Goal: Find specific page/section: Find specific page/section

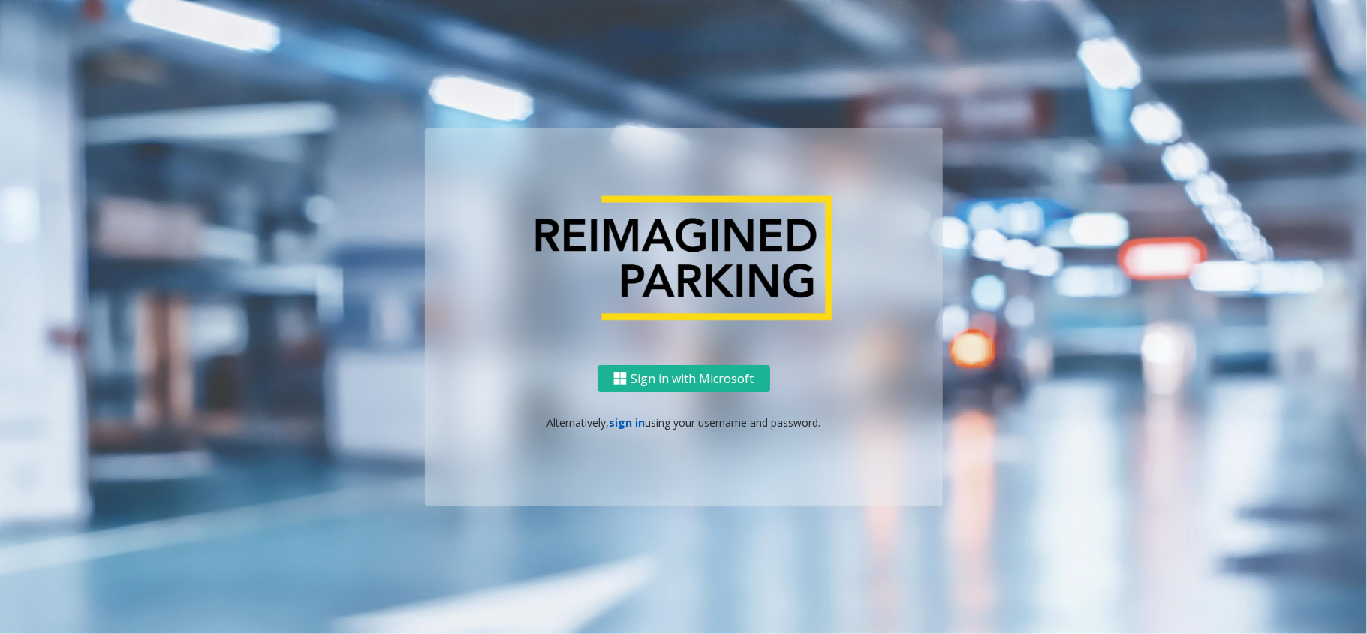
click at [637, 418] on link "sign in" at bounding box center [627, 422] width 36 height 14
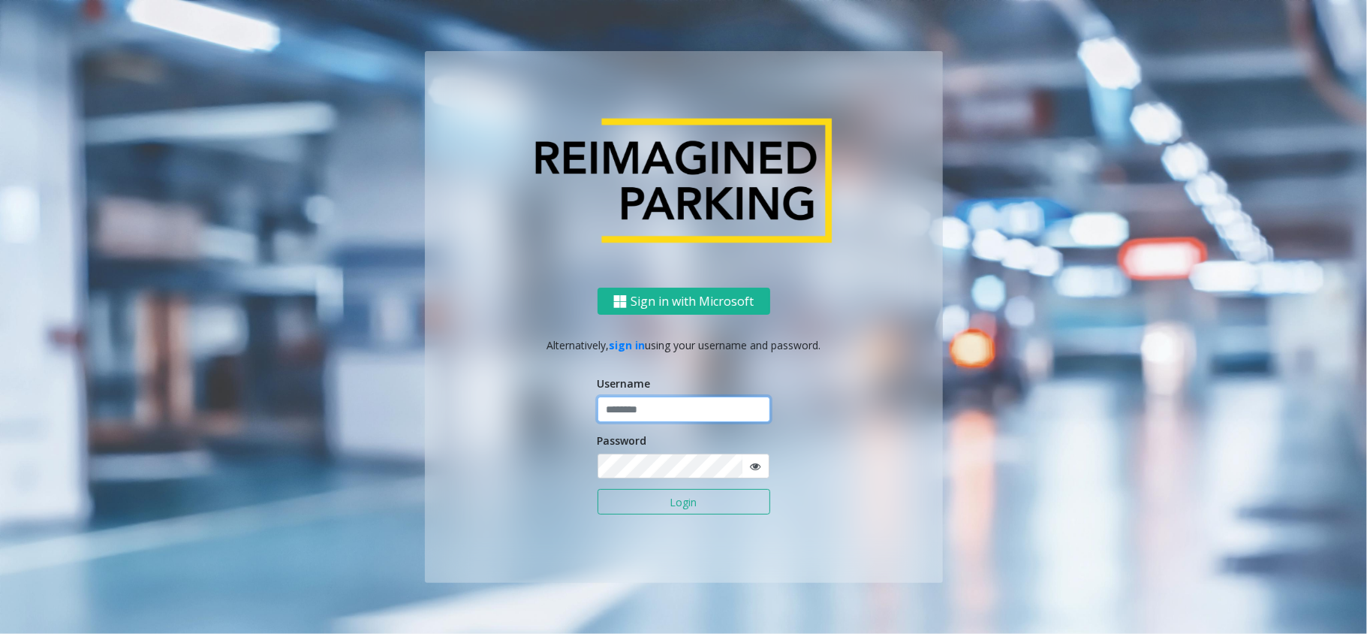
click at [649, 413] on input "text" at bounding box center [684, 409] width 173 height 26
type input "**********"
click at [598, 489] on button "Login" at bounding box center [684, 502] width 173 height 26
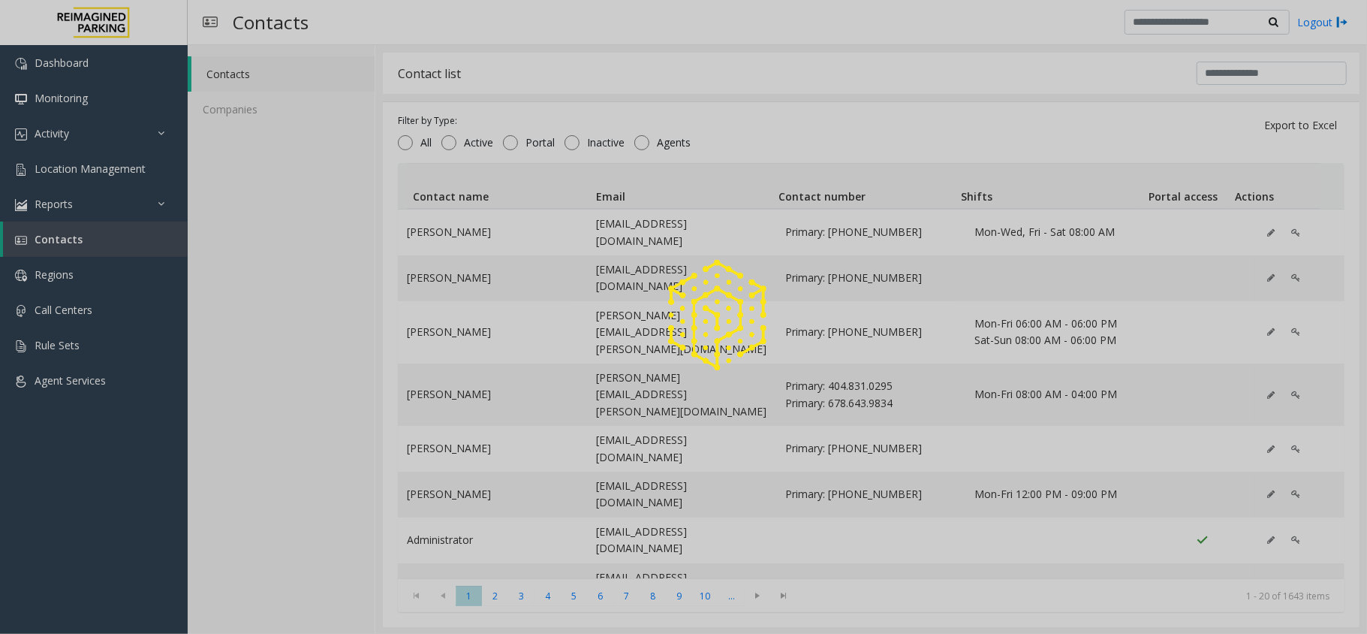
click at [90, 156] on div at bounding box center [683, 317] width 1367 height 634
click at [98, 168] on div at bounding box center [683, 317] width 1367 height 634
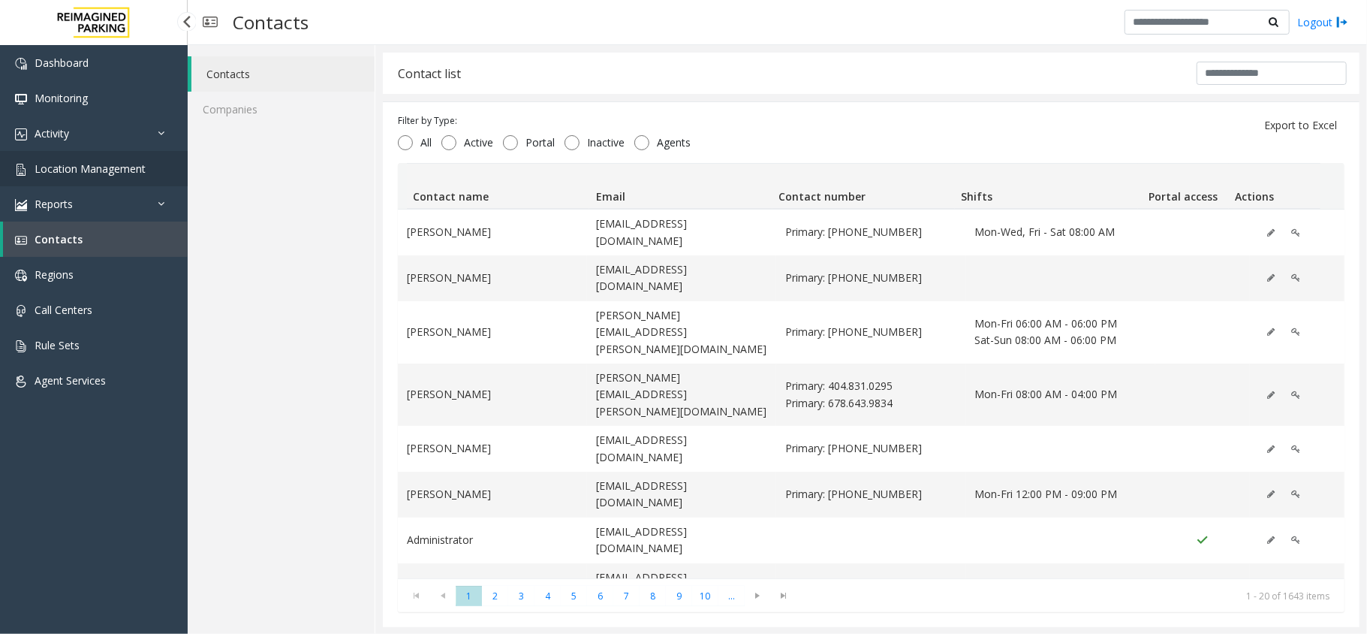
click at [98, 168] on span "Location Management" at bounding box center [90, 168] width 111 height 14
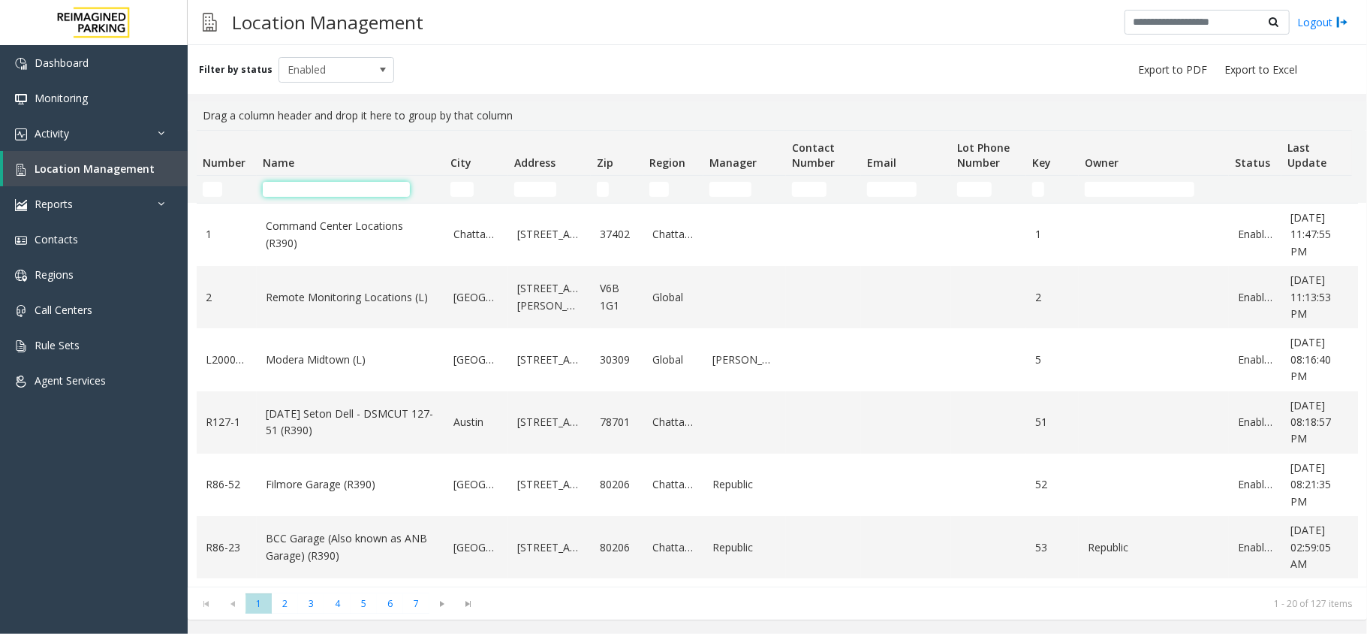
click at [337, 194] on input "Name Filter" at bounding box center [336, 189] width 147 height 15
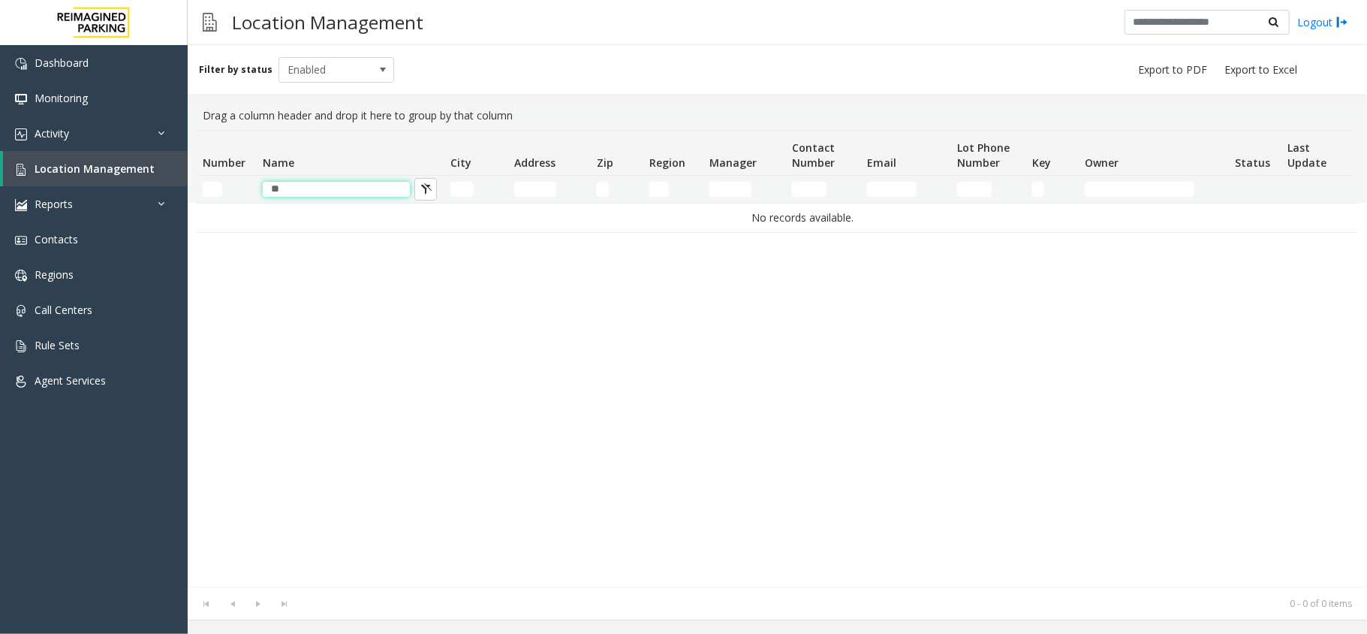
type input "*"
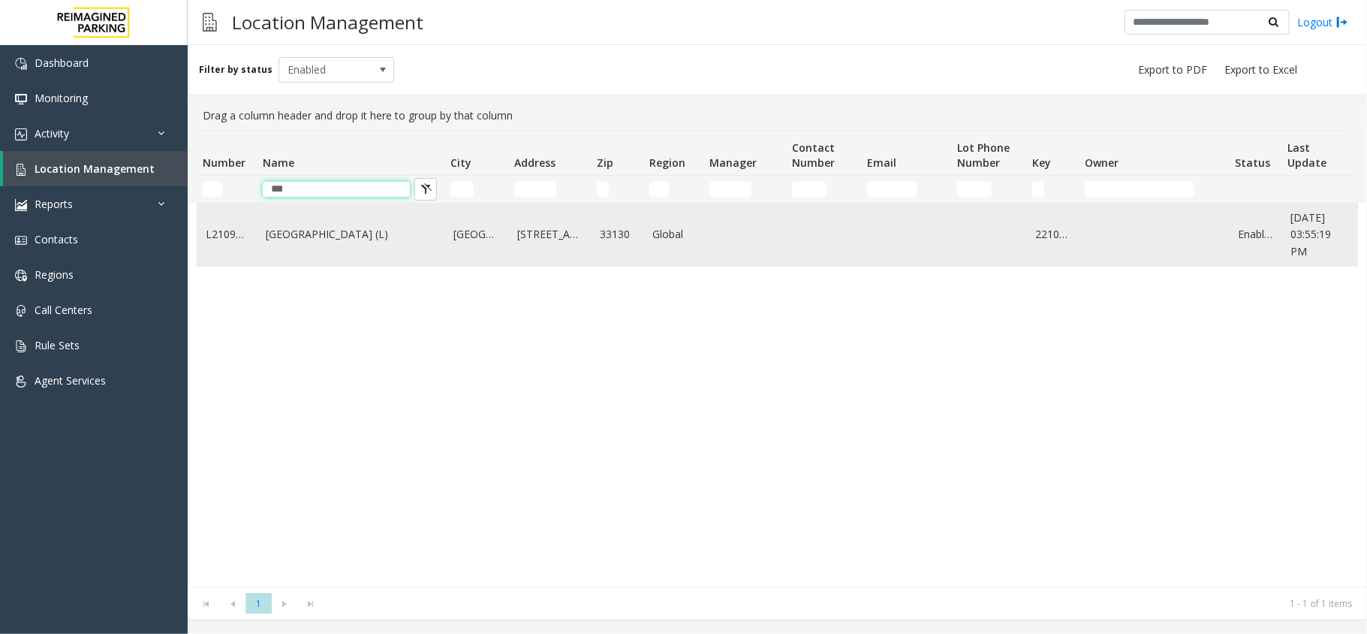
type input "***"
click at [356, 241] on link "[GEOGRAPHIC_DATA] (L)" at bounding box center [351, 234] width 170 height 17
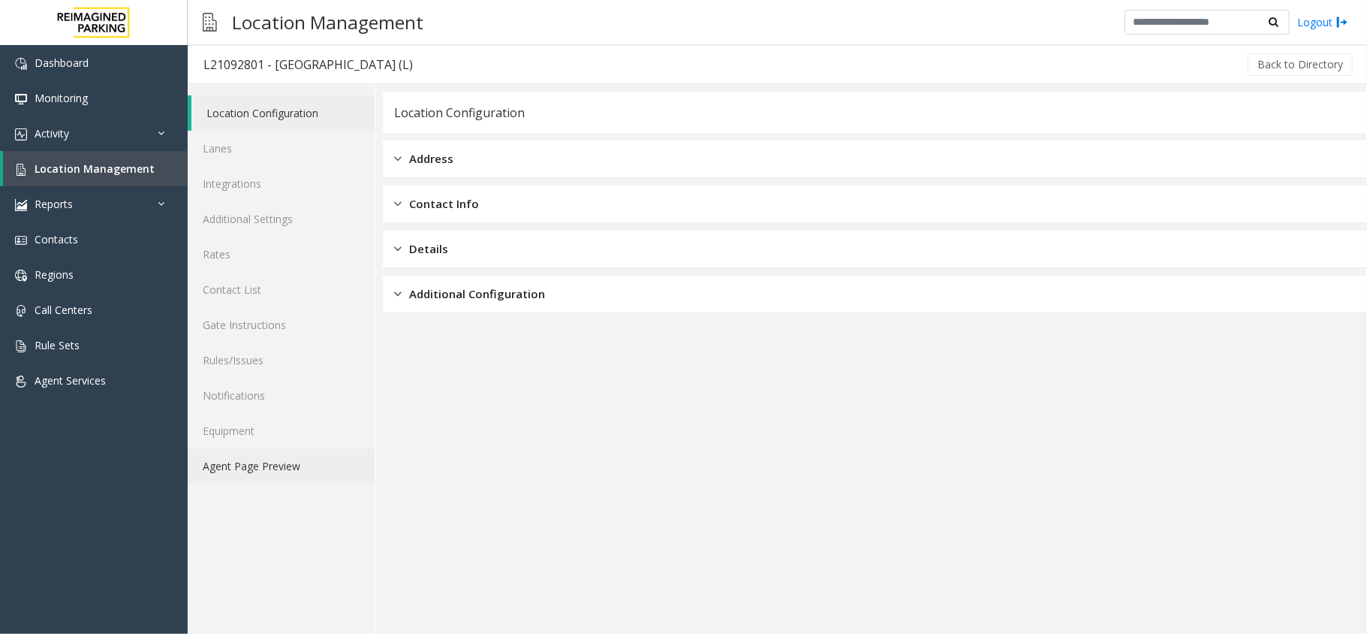
click at [293, 471] on link "Agent Page Preview" at bounding box center [281, 465] width 187 height 35
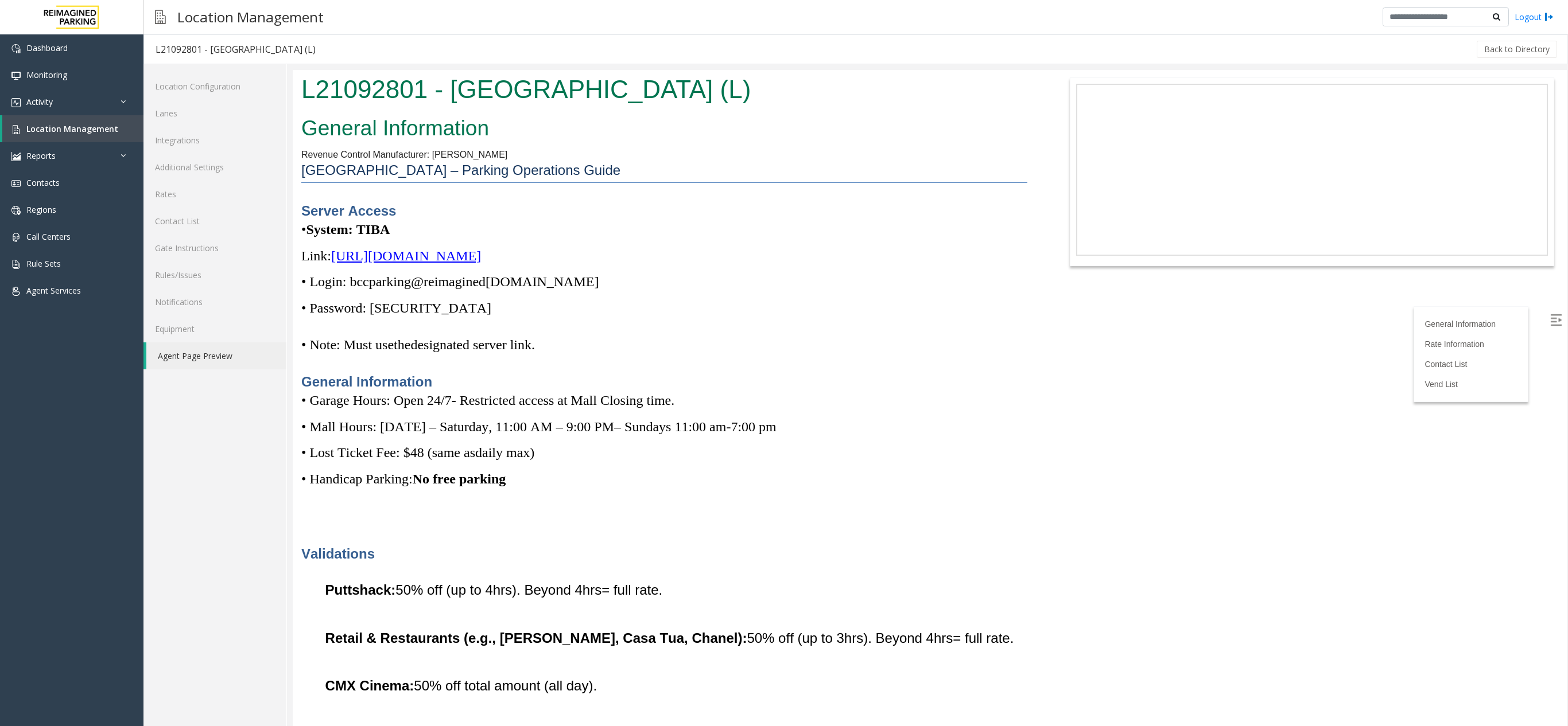
click at [1044, 322] on label at bounding box center [1557, 321] width 18 height 18
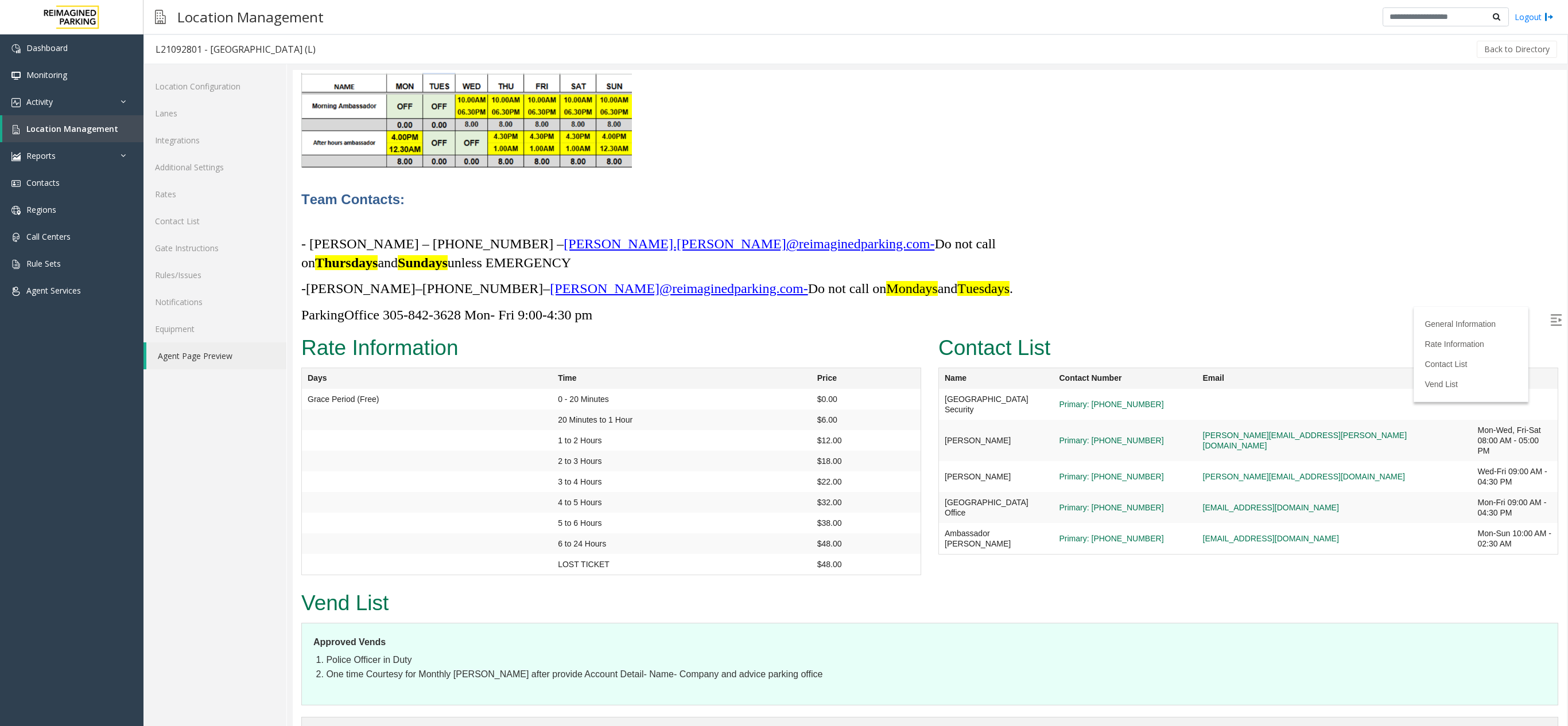
scroll to position [4, 0]
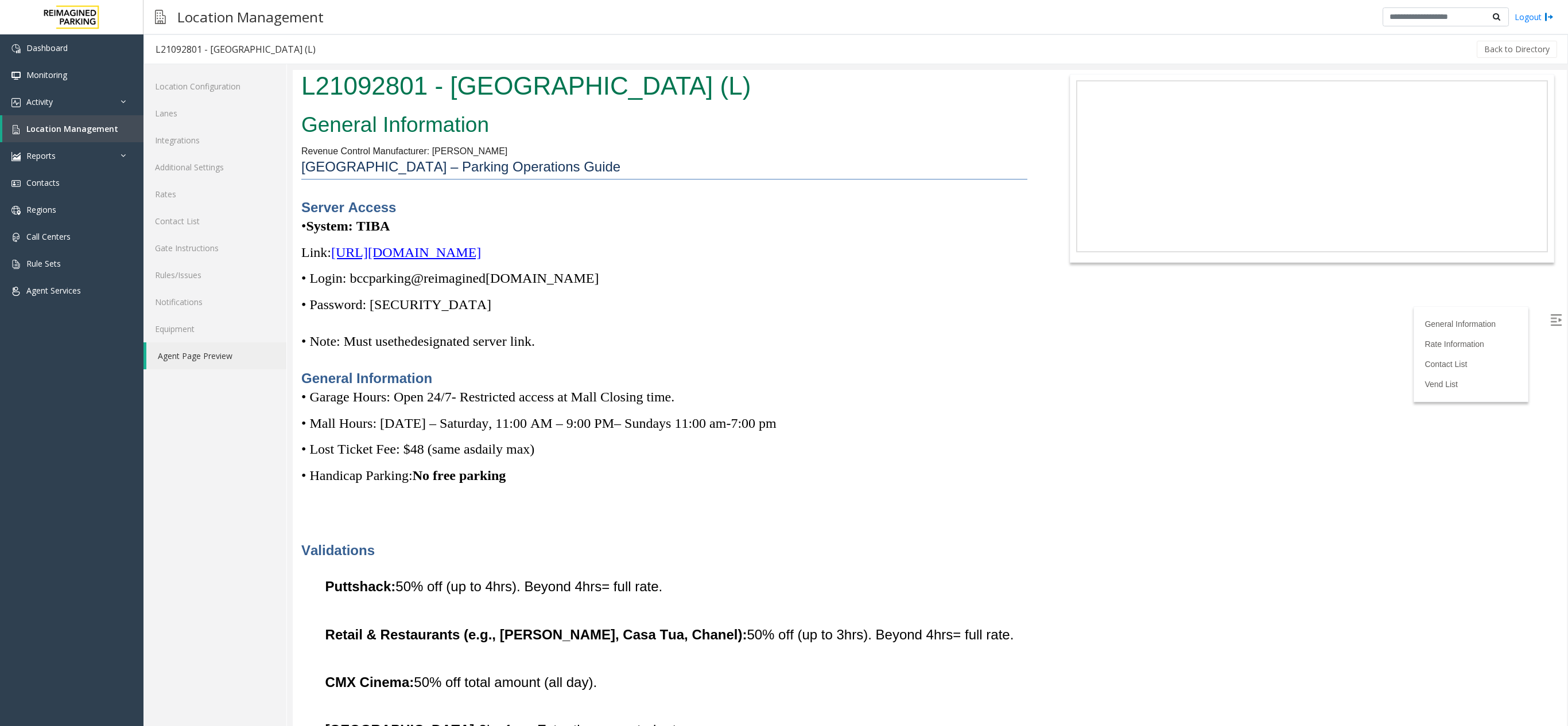
click at [819, 259] on p "Link: [URL][DOMAIN_NAME]" at bounding box center [664, 252] width 726 height 18
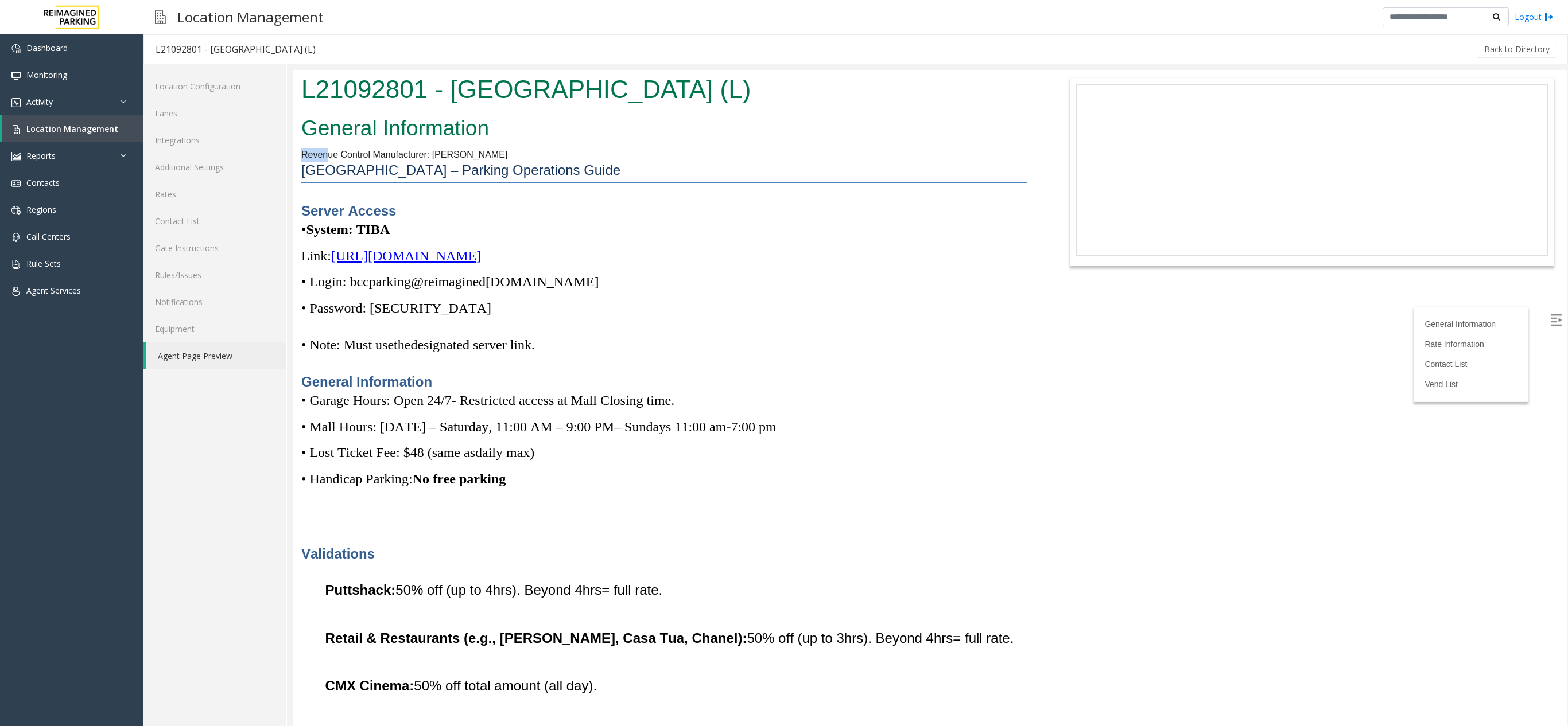
drag, startPoint x: 334, startPoint y: 146, endPoint x: 537, endPoint y: 141, distance: 203.1
drag, startPoint x: 430, startPoint y: 151, endPoint x: 520, endPoint y: 148, distance: 90.0
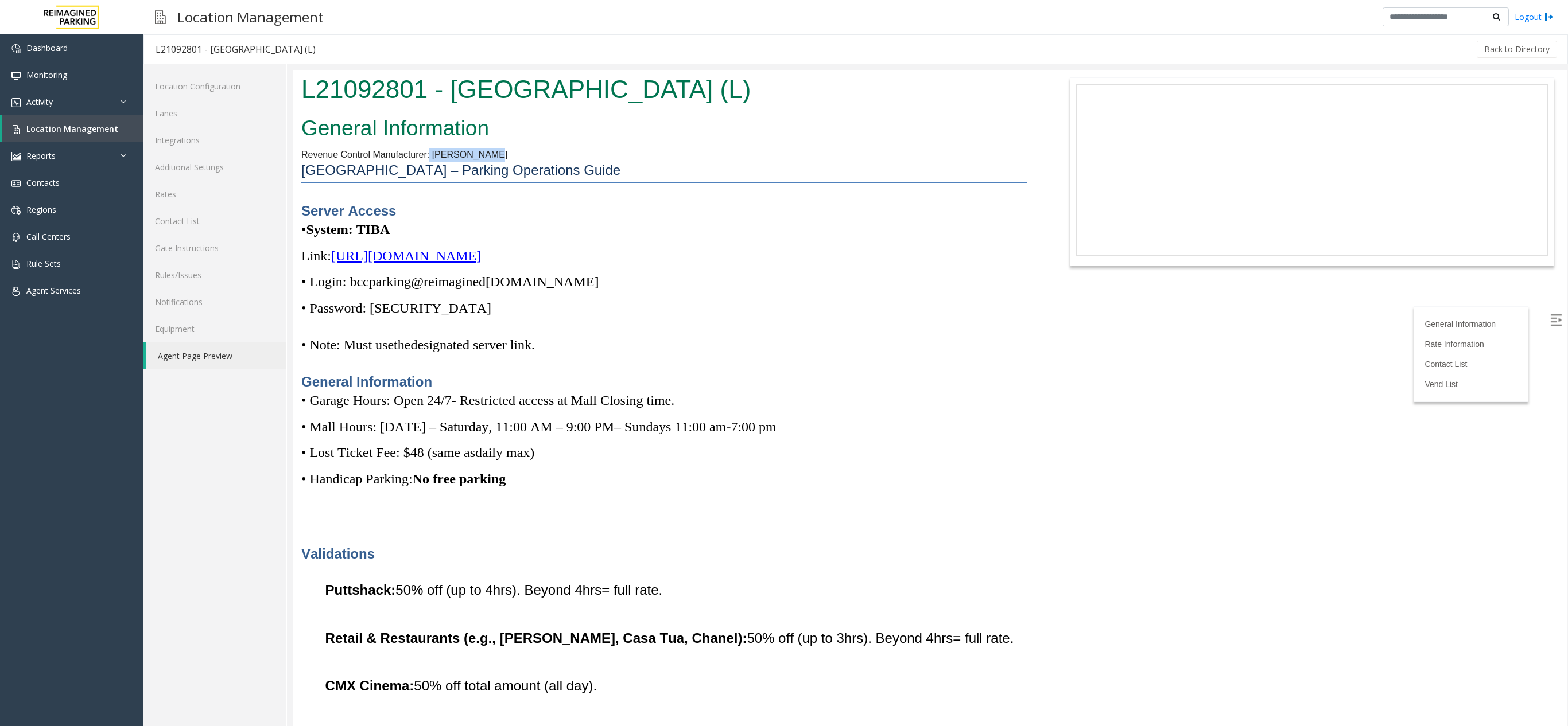
copy span "[PERSON_NAME]"
click at [60, 123] on span "Location Management" at bounding box center [73, 128] width 92 height 11
